Goal: Task Accomplishment & Management: Use online tool/utility

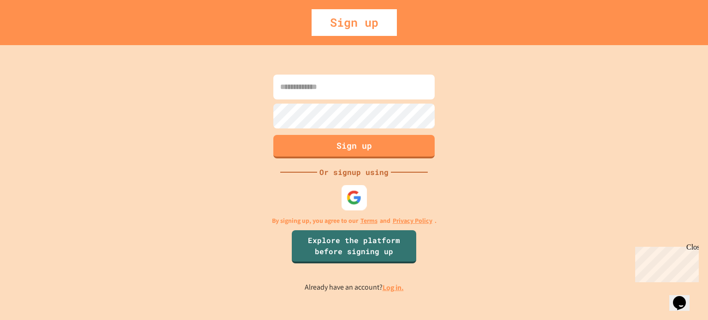
click at [352, 195] on img at bounding box center [354, 197] width 15 height 15
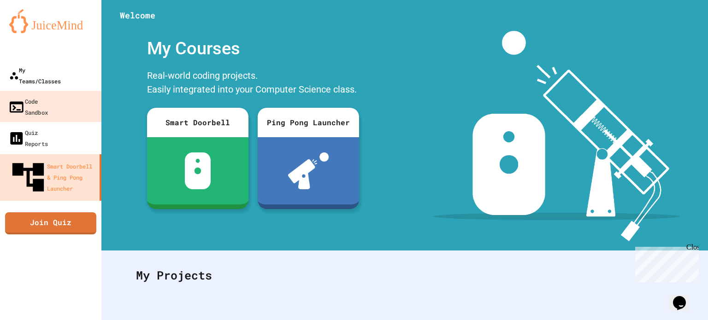
click at [70, 76] on link "My Teams/Classes" at bounding box center [50, 75] width 101 height 31
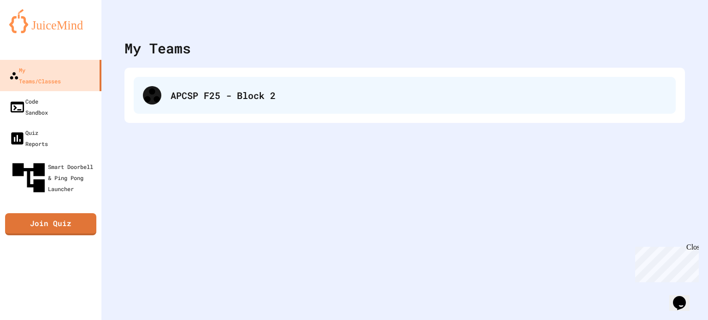
click at [354, 112] on div "APCSP F25 - Block 2" at bounding box center [405, 95] width 542 height 37
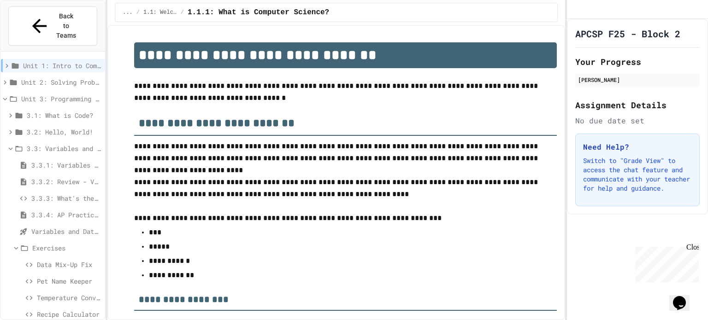
click at [15, 95] on icon at bounding box center [13, 99] width 8 height 8
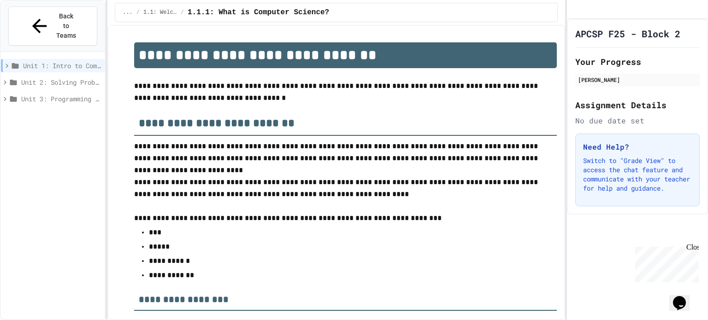
click at [17, 96] on icon at bounding box center [13, 99] width 7 height 6
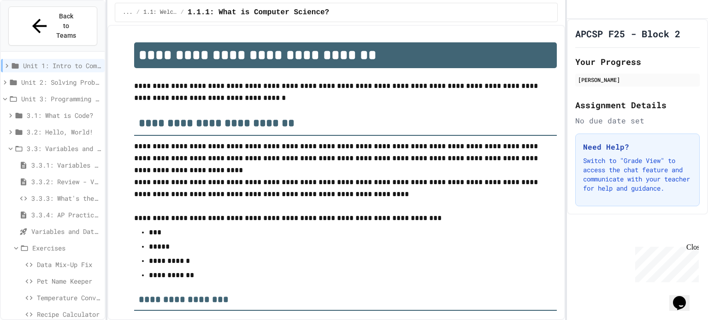
click at [66, 194] on span "3.3.3: What's the Type?" at bounding box center [66, 199] width 70 height 10
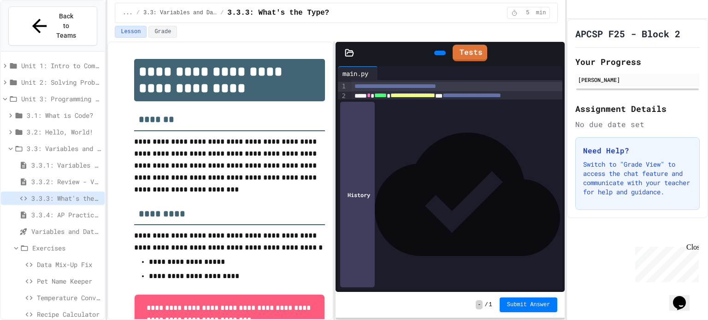
scroll to position [138, 0]
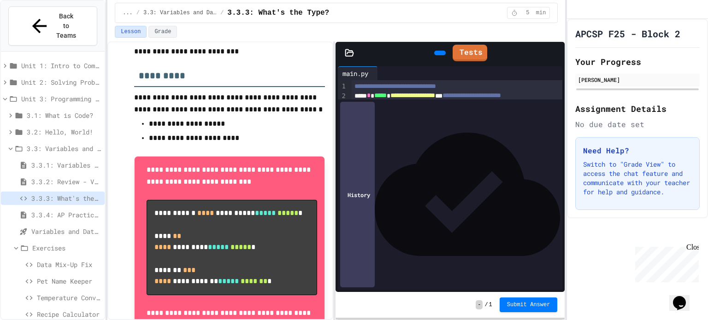
drag, startPoint x: 430, startPoint y: 195, endPoint x: 353, endPoint y: 171, distance: 80.9
click at [353, 171] on div "**********" at bounding box center [457, 139] width 211 height 118
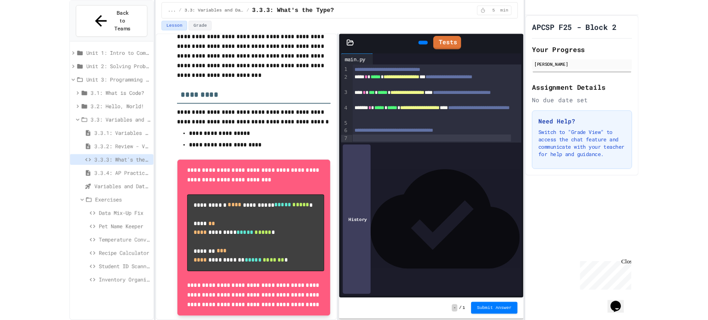
scroll to position [98, 0]
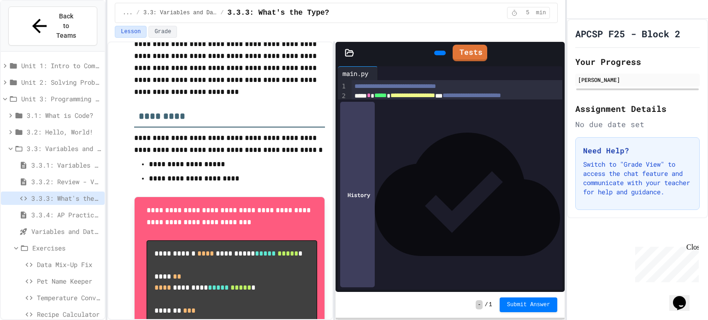
click at [470, 51] on link "Tests" at bounding box center [470, 53] width 35 height 17
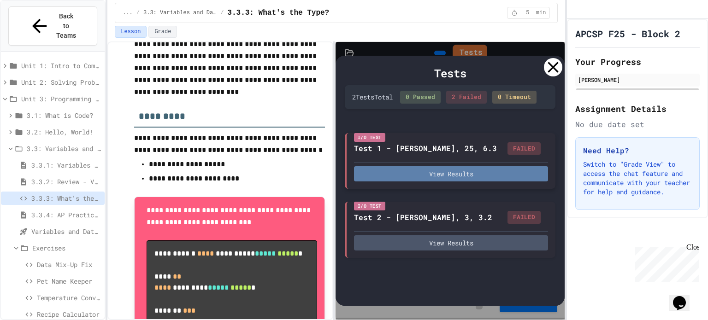
click at [467, 176] on button "View Results" at bounding box center [451, 173] width 195 height 15
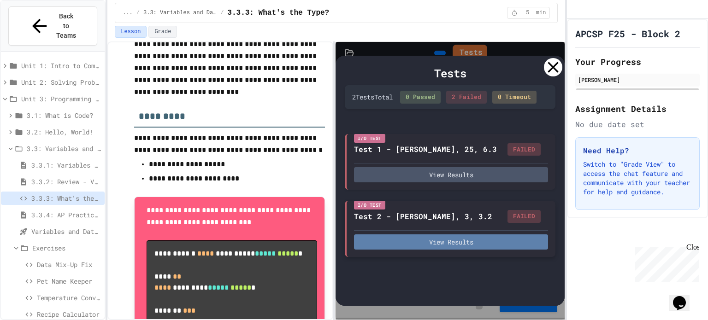
click at [469, 236] on button "View Results" at bounding box center [451, 242] width 195 height 15
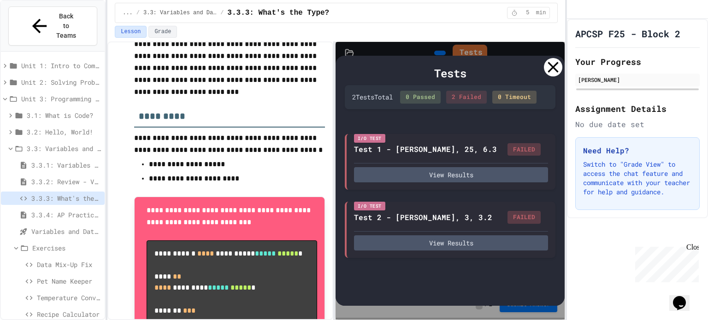
click at [551, 63] on icon at bounding box center [553, 67] width 18 height 18
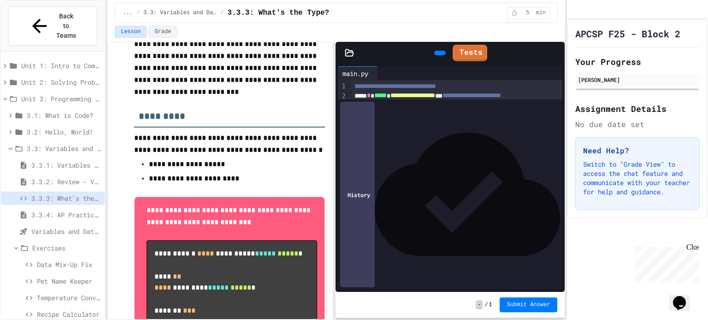
click at [376, 171] on div at bounding box center [450, 171] width 197 height 9
click at [436, 55] on div at bounding box center [440, 53] width 12 height 5
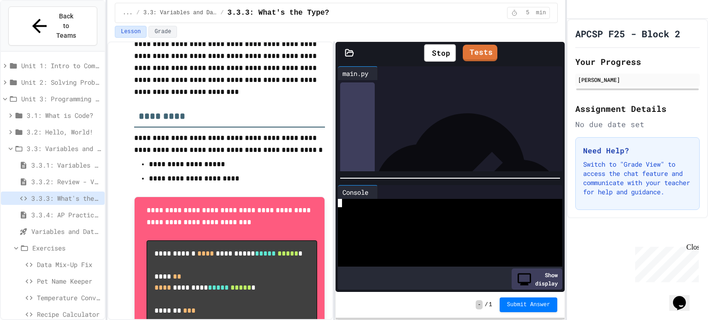
click at [340, 207] on div at bounding box center [441, 211] width 207 height 8
click at [409, 199] on textarea "Terminal input" at bounding box center [410, 203] width 4 height 8
type textarea "*"
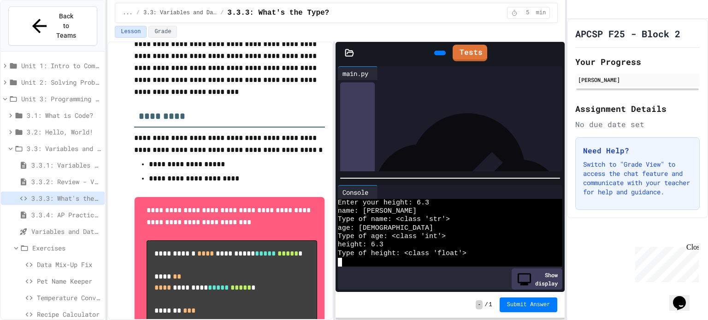
scroll to position [0, 0]
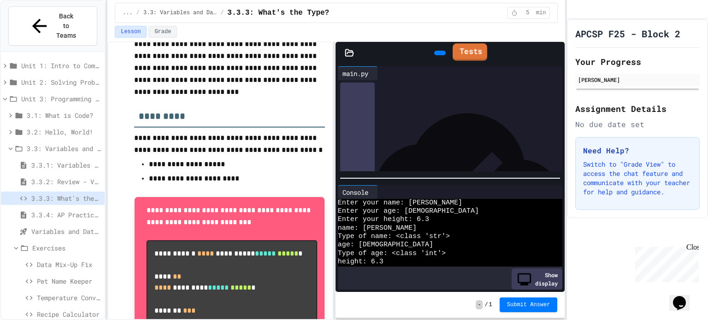
click at [473, 59] on link "Tests" at bounding box center [470, 52] width 35 height 18
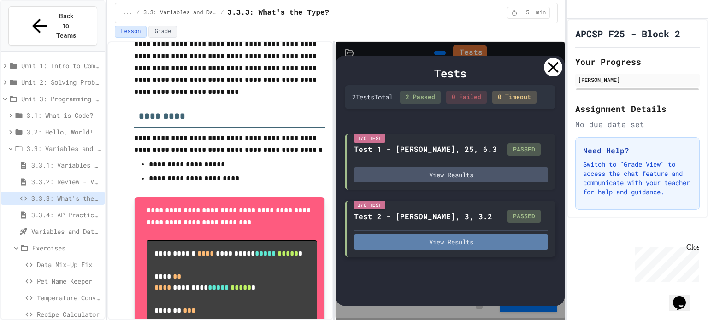
click at [417, 242] on button "View Results" at bounding box center [451, 242] width 195 height 15
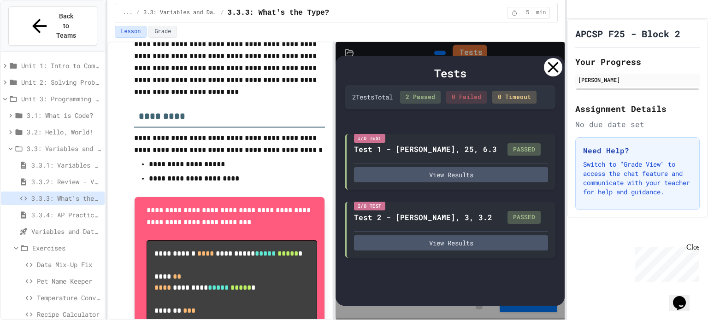
click at [552, 64] on icon at bounding box center [553, 67] width 18 height 18
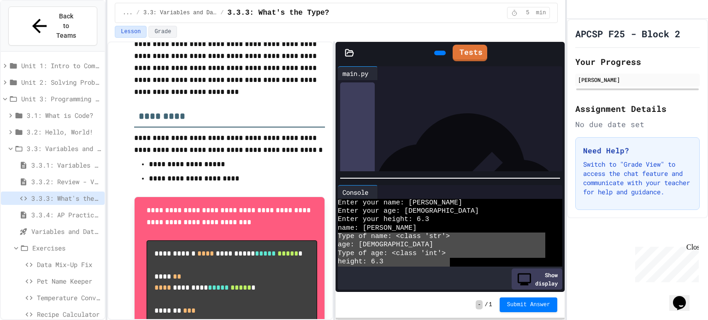
drag, startPoint x: 338, startPoint y: 236, endPoint x: 452, endPoint y: 257, distance: 115.9
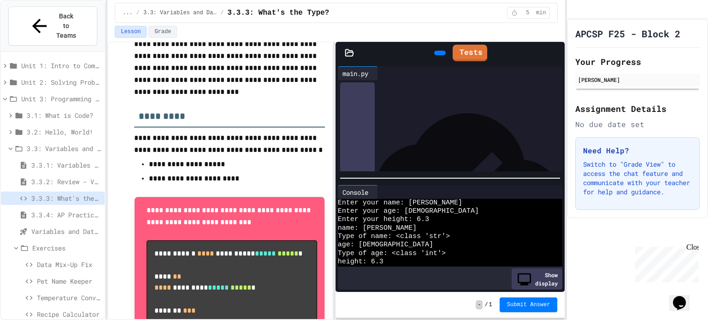
click at [454, 258] on div "height: 6.3" at bounding box center [441, 262] width 207 height 8
click at [375, 192] on icon at bounding box center [375, 192] width 0 height 0
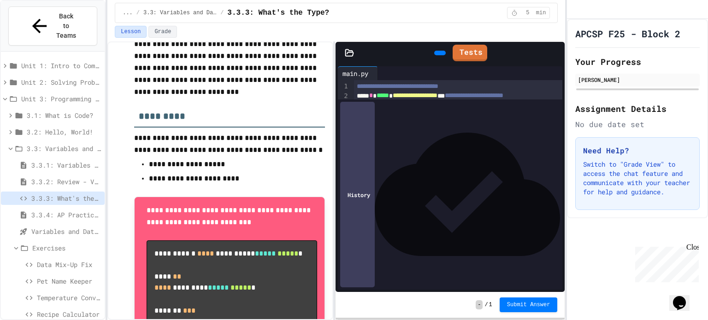
click at [514, 236] on div "**********" at bounding box center [451, 238] width 195 height 10
click at [524, 302] on span "Submit Answer" at bounding box center [528, 304] width 43 height 7
